Goal: Task Accomplishment & Management: Manage account settings

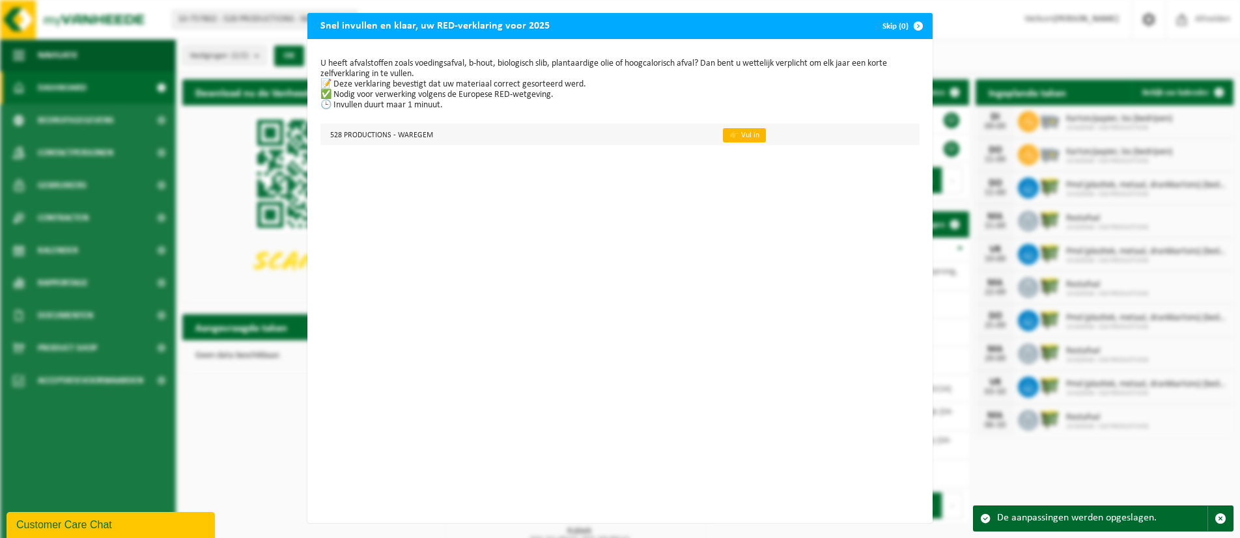
click at [751, 137] on link "👉 Vul in" at bounding box center [744, 135] width 43 height 14
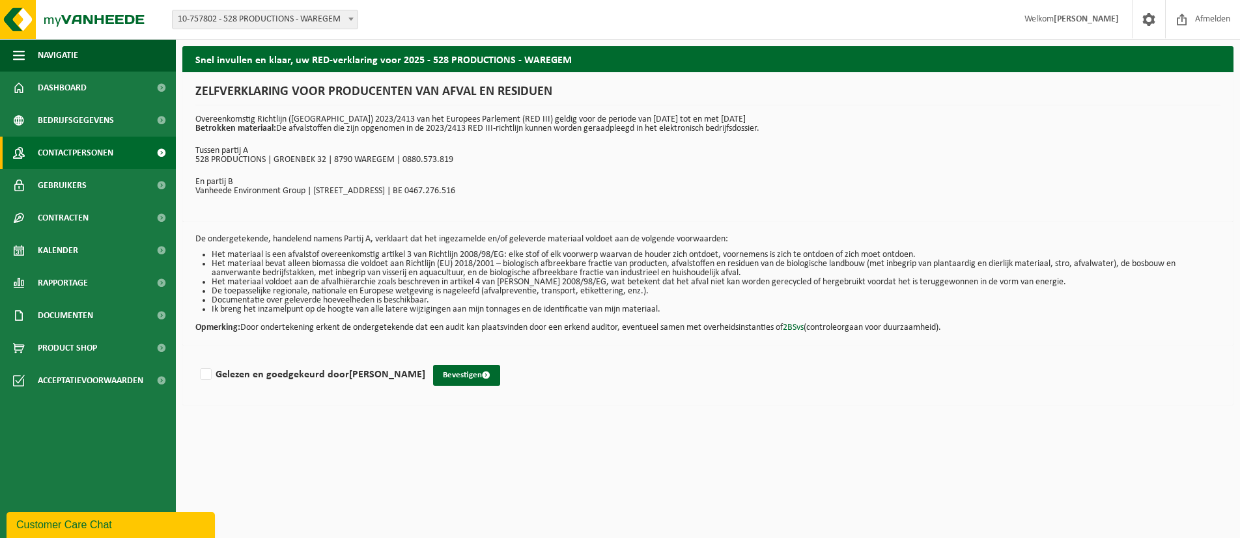
click at [61, 153] on span "Contactpersonen" at bounding box center [76, 153] width 76 height 33
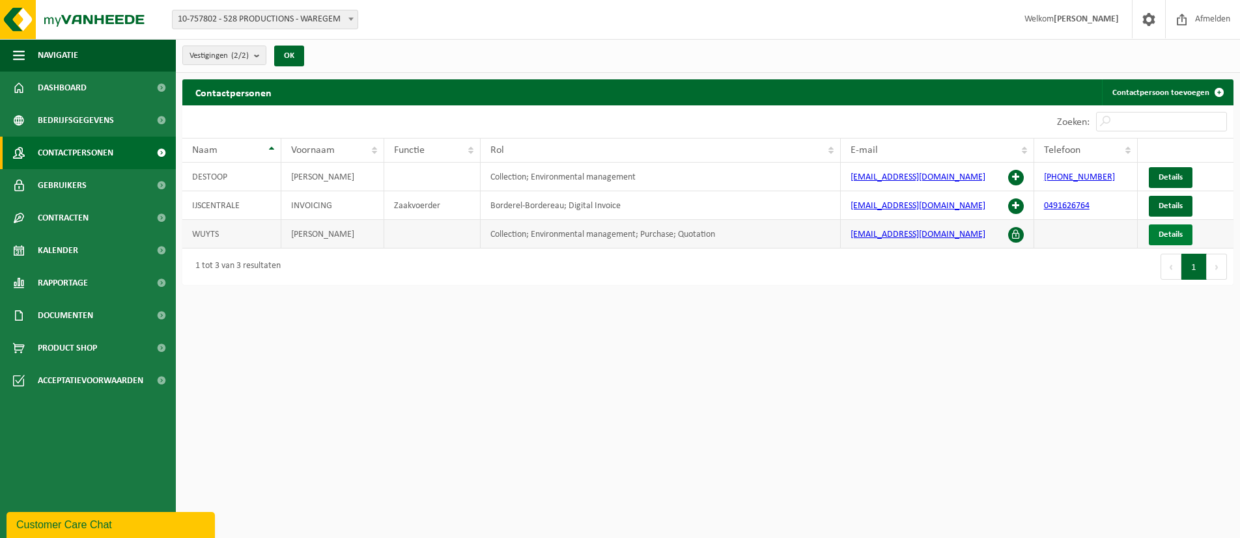
click at [1179, 234] on span "Details" at bounding box center [1170, 234] width 24 height 8
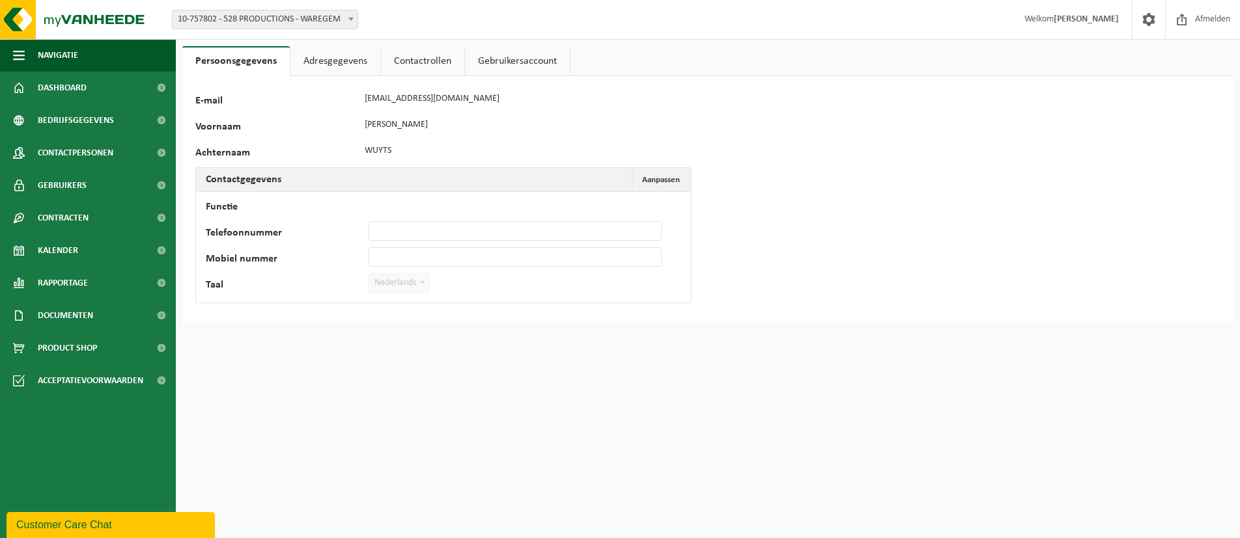
click at [324, 57] on link "Adresgegevens" at bounding box center [335, 61] width 90 height 30
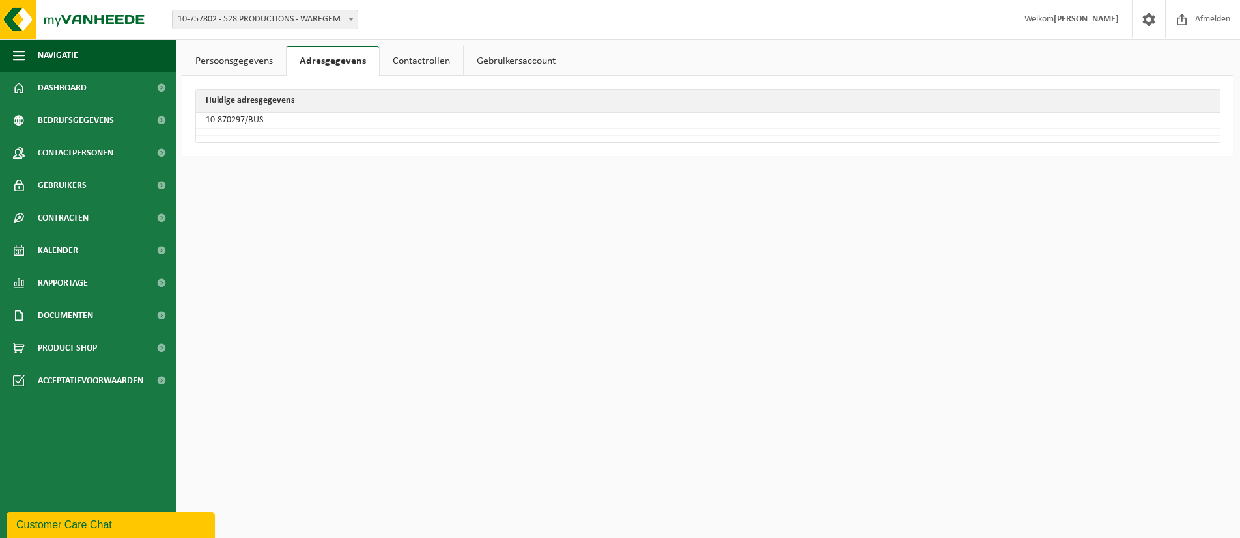
click at [413, 59] on link "Contactrollen" at bounding box center [421, 61] width 83 height 30
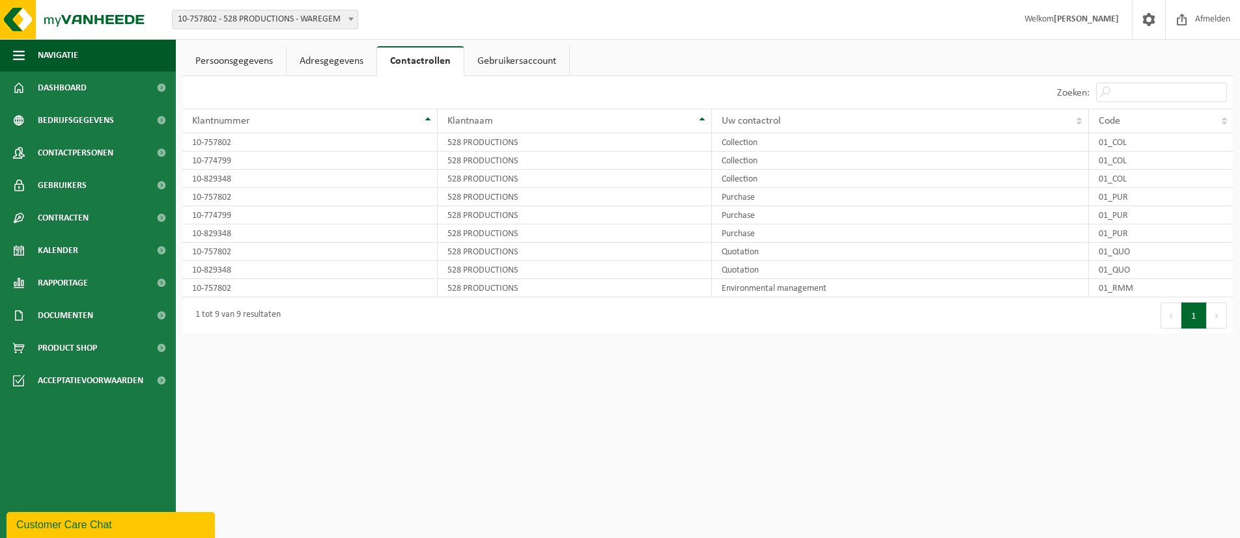
click at [517, 60] on link "Gebruikersaccount" at bounding box center [516, 61] width 105 height 30
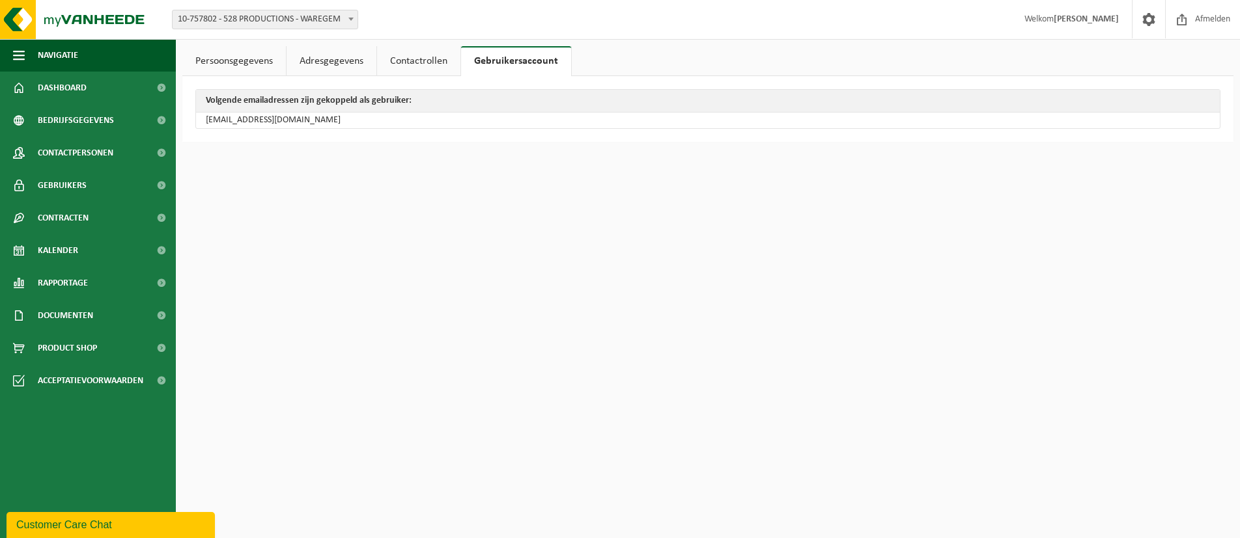
click at [217, 63] on link "Persoonsgegevens" at bounding box center [234, 61] width 104 height 30
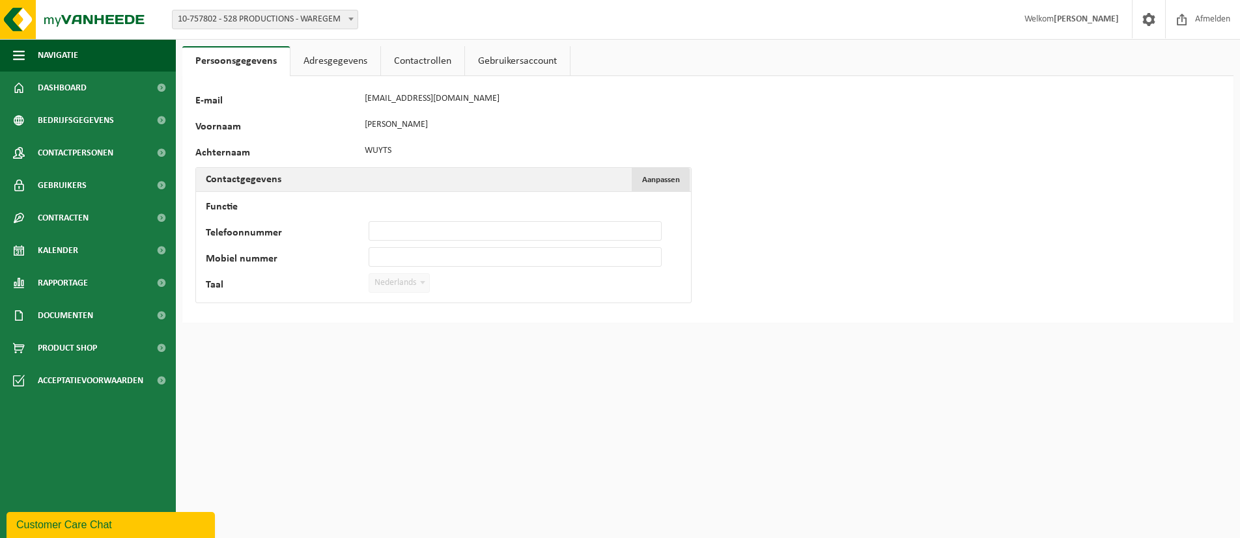
click at [659, 178] on span "Aanpassen" at bounding box center [661, 180] width 38 height 8
click at [379, 200] on input "Functie" at bounding box center [515, 205] width 293 height 20
type input "Officer assistent"
click at [382, 230] on input "Telefoonnummer" at bounding box center [515, 231] width 293 height 20
type input "[PHONE_NUMBER]"
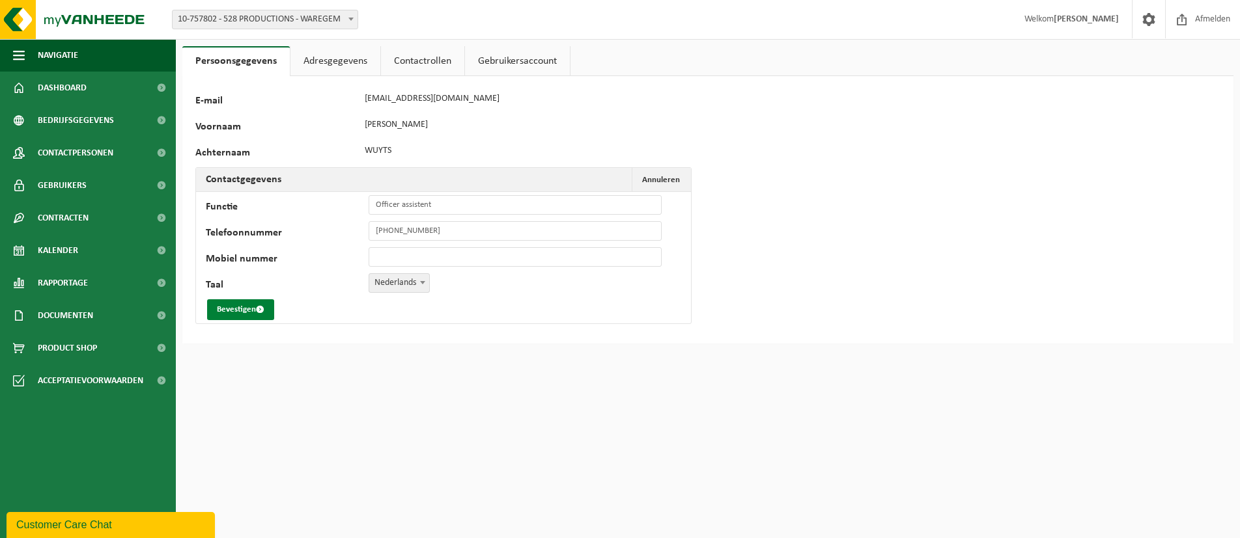
click at [228, 313] on button "Bevestigen" at bounding box center [240, 310] width 67 height 21
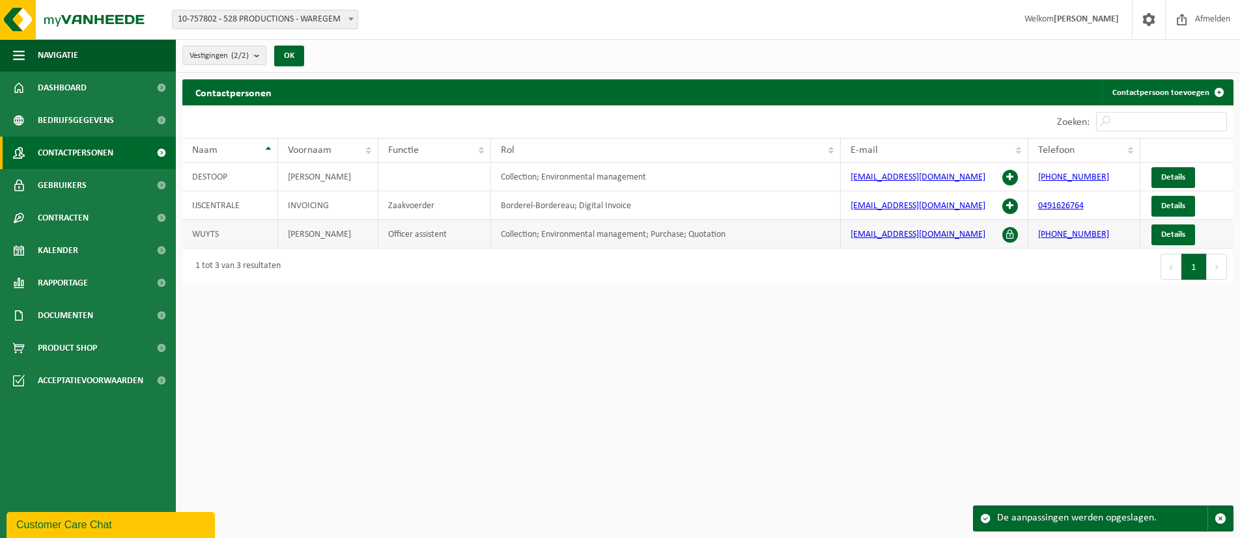
click at [213, 236] on td "WUYTS" at bounding box center [230, 234] width 96 height 29
click at [214, 235] on td "WUYTS" at bounding box center [230, 234] width 96 height 29
drag, startPoint x: 212, startPoint y: 234, endPoint x: 195, endPoint y: 233, distance: 16.9
click at [195, 233] on td "WUYTS" at bounding box center [230, 234] width 96 height 29
click at [353, 22] on span at bounding box center [350, 18] width 13 height 17
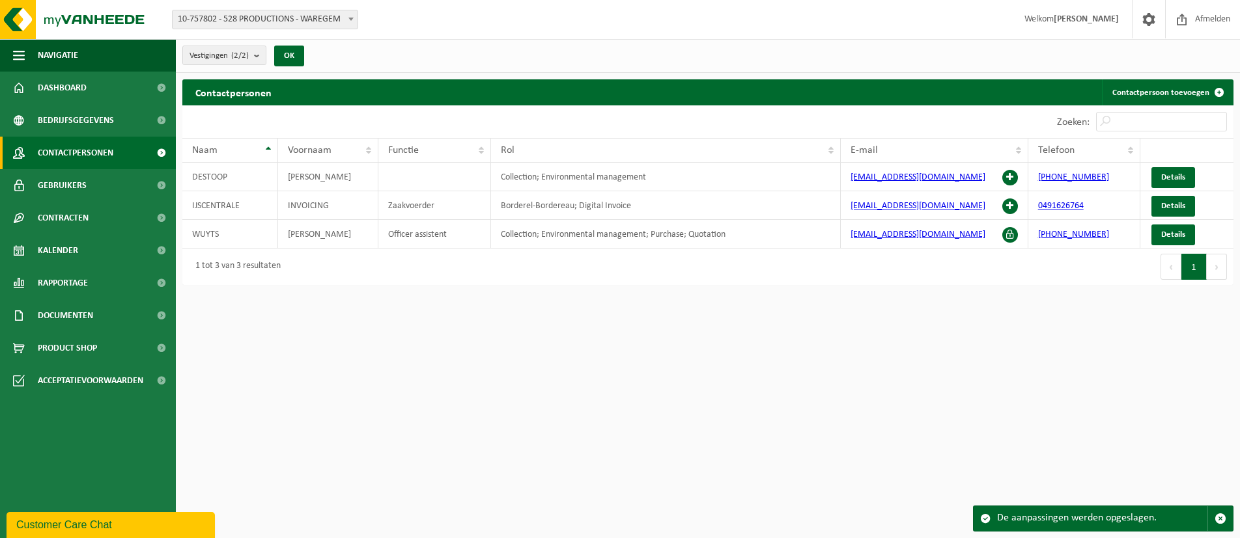
click at [461, 42] on div "Vestigingen (2/2) Alles selecteren Alles deselecteren Actieve selecteren 528 PR…" at bounding box center [708, 56] width 1064 height 34
